Goal: Navigation & Orientation: Find specific page/section

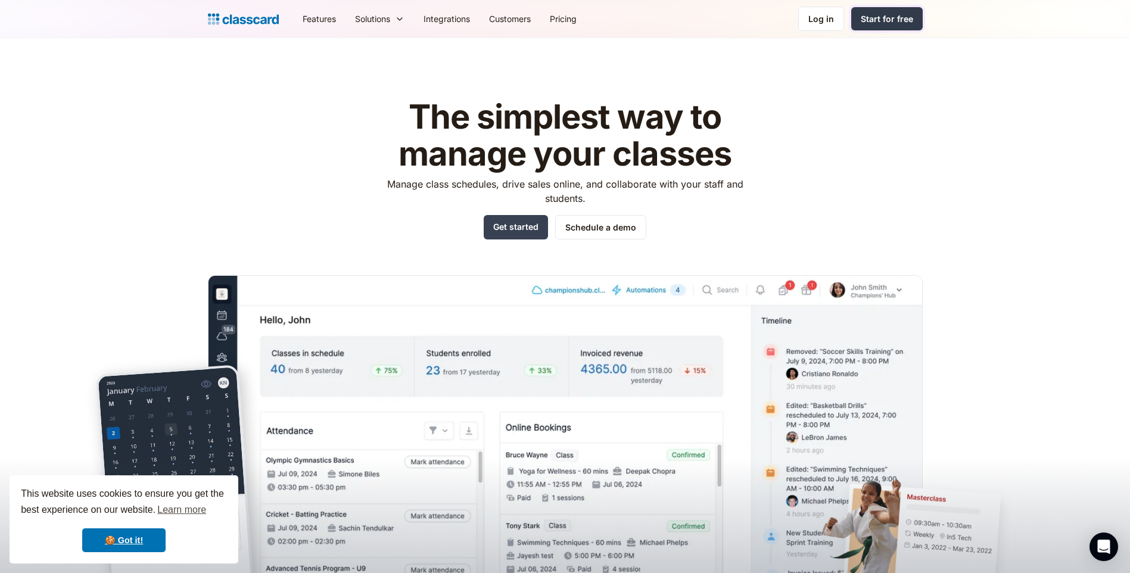
click at [867, 24] on div "Start for free" at bounding box center [887, 19] width 52 height 13
click at [826, 21] on div "Log in" at bounding box center [821, 19] width 26 height 13
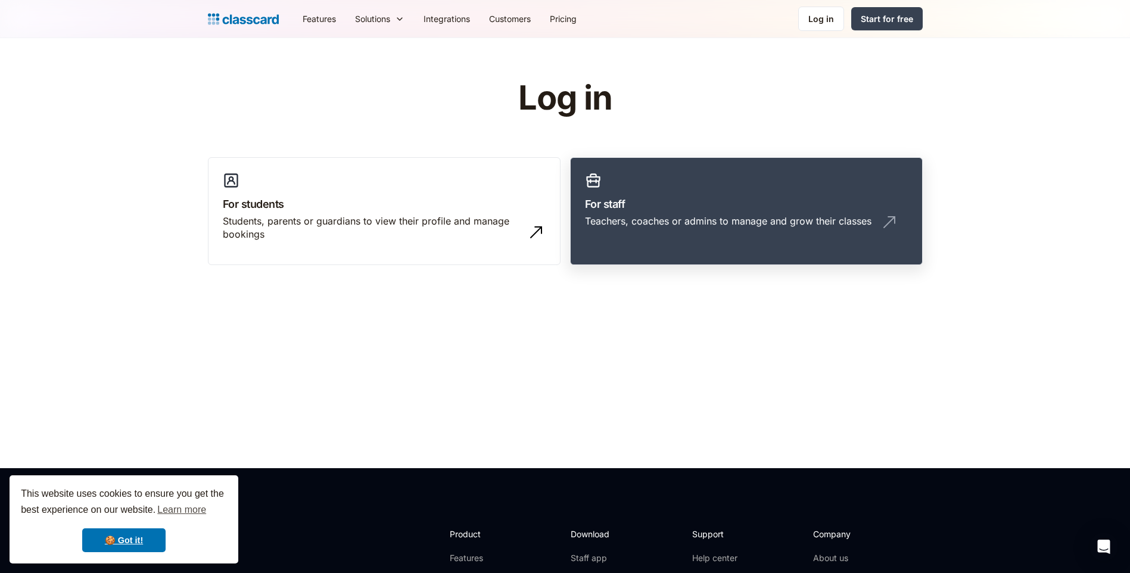
click at [650, 197] on h3 "For staff" at bounding box center [746, 204] width 323 height 16
